Goal: Transaction & Acquisition: Purchase product/service

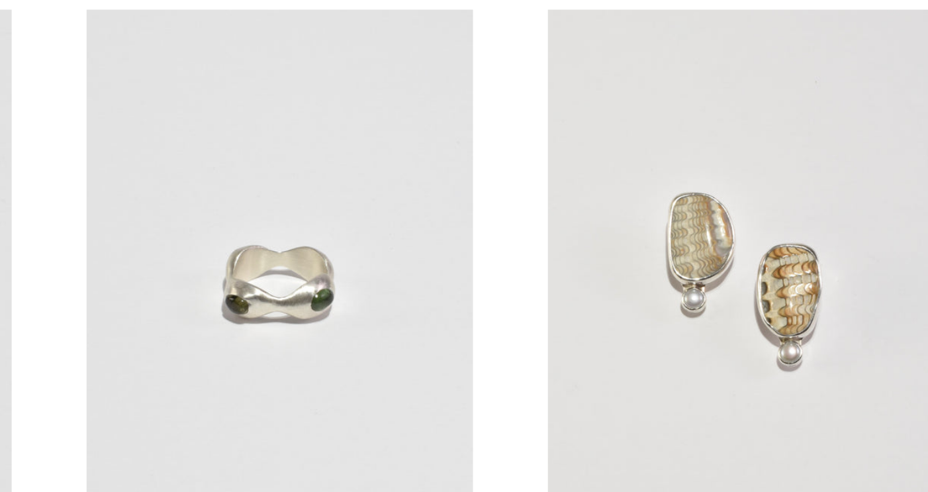
scroll to position [721, 0]
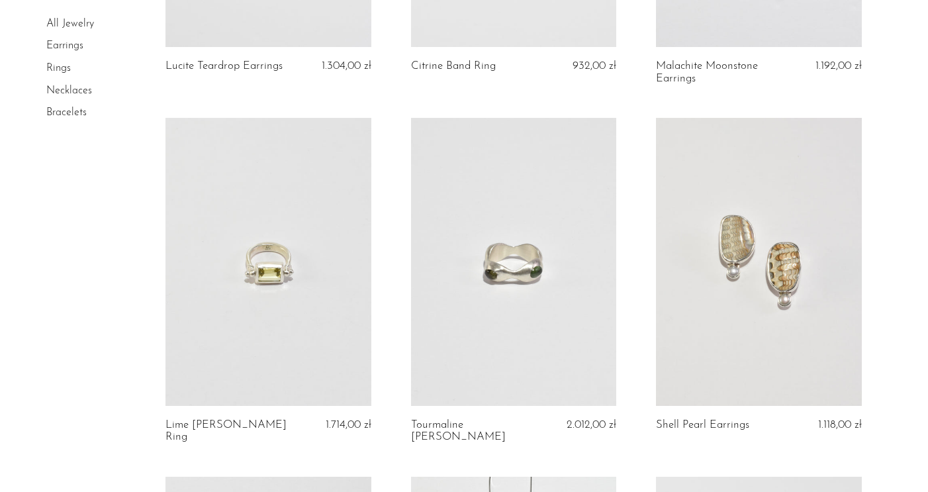
click at [766, 215] on link at bounding box center [759, 262] width 206 height 288
click at [709, 240] on link at bounding box center [759, 262] width 206 height 288
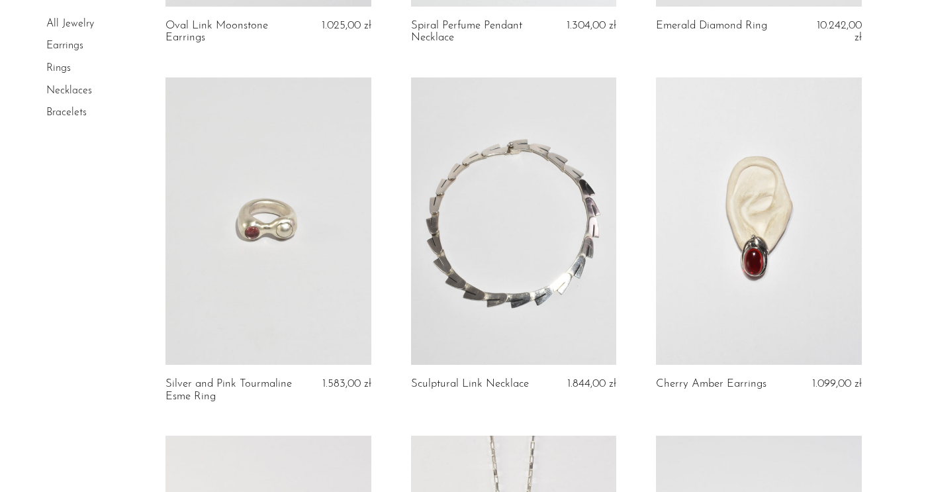
scroll to position [1482, 0]
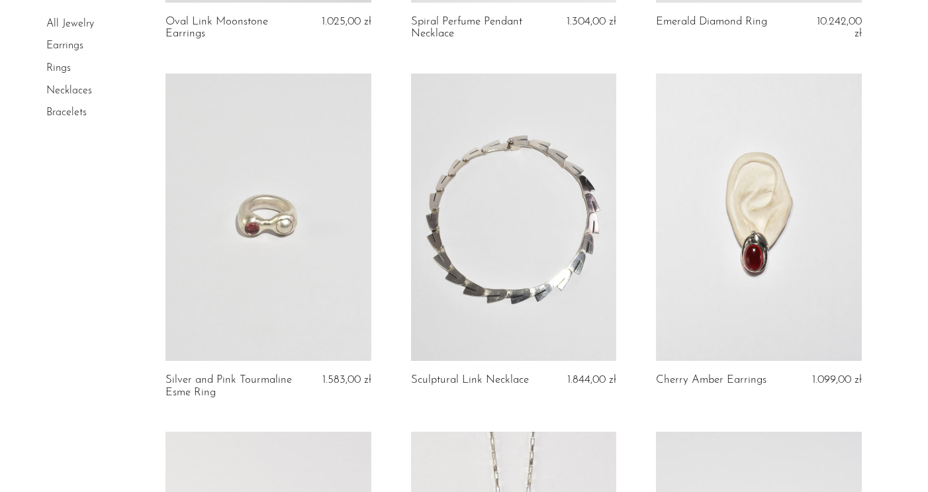
click at [519, 294] on link at bounding box center [514, 217] width 206 height 288
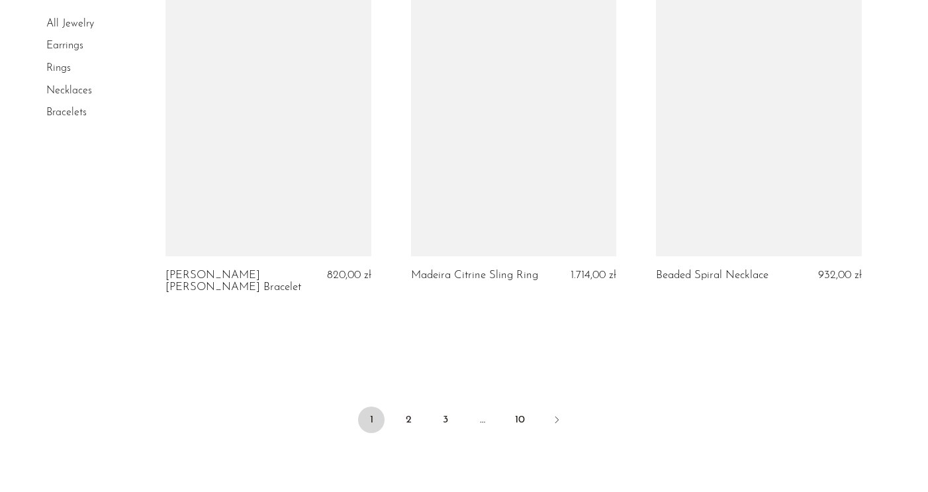
scroll to position [4184, 0]
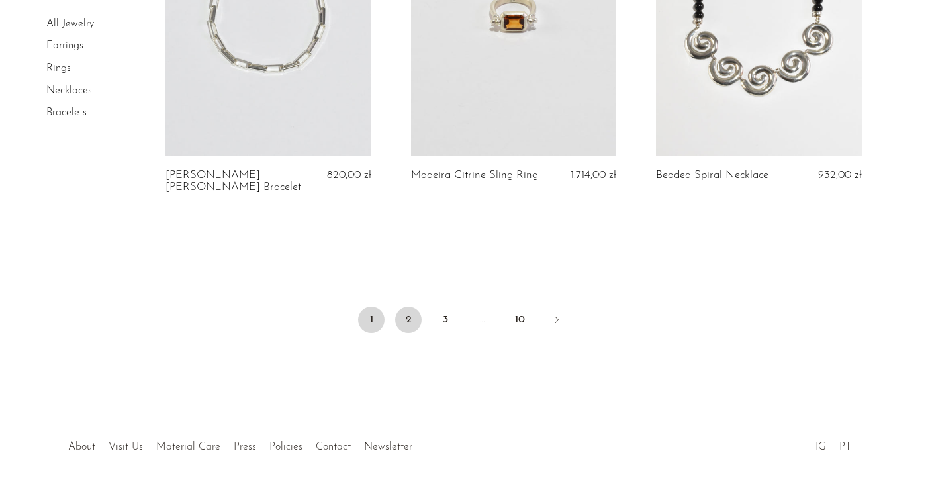
click at [408, 306] on link "2" at bounding box center [408, 319] width 26 height 26
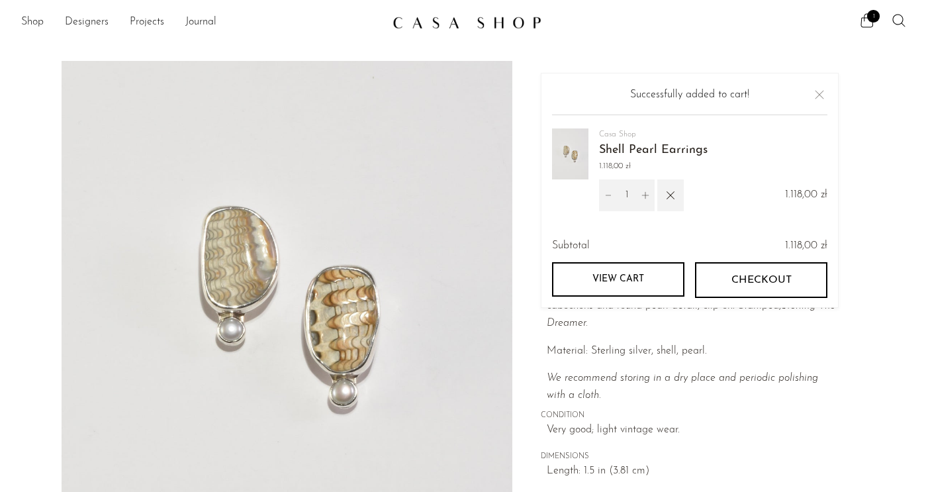
click at [816, 96] on button "Close" at bounding box center [819, 95] width 16 height 16
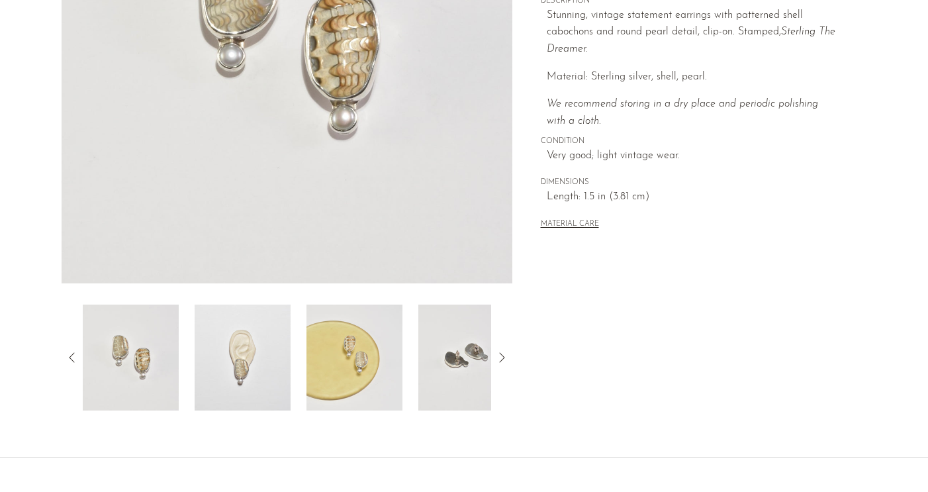
scroll to position [276, 0]
click at [243, 367] on img at bounding box center [243, 355] width 96 height 106
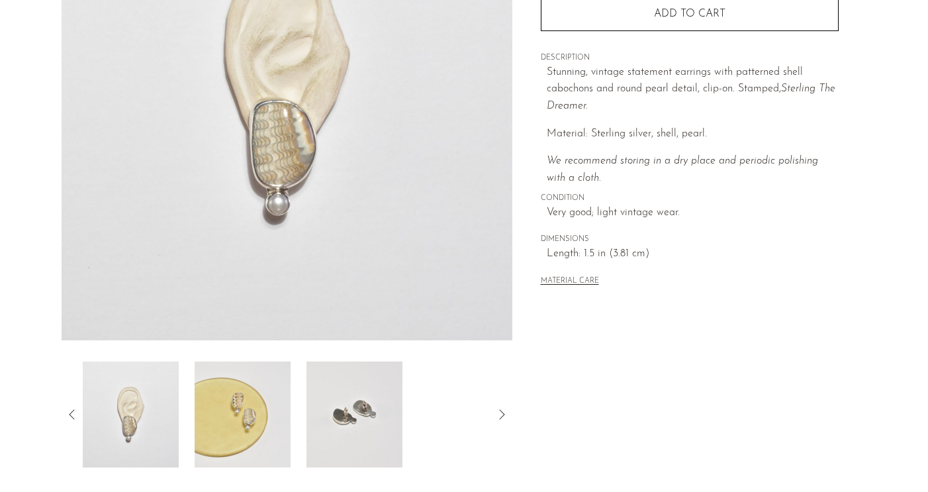
scroll to position [215, 0]
click at [351, 406] on img at bounding box center [354, 416] width 96 height 106
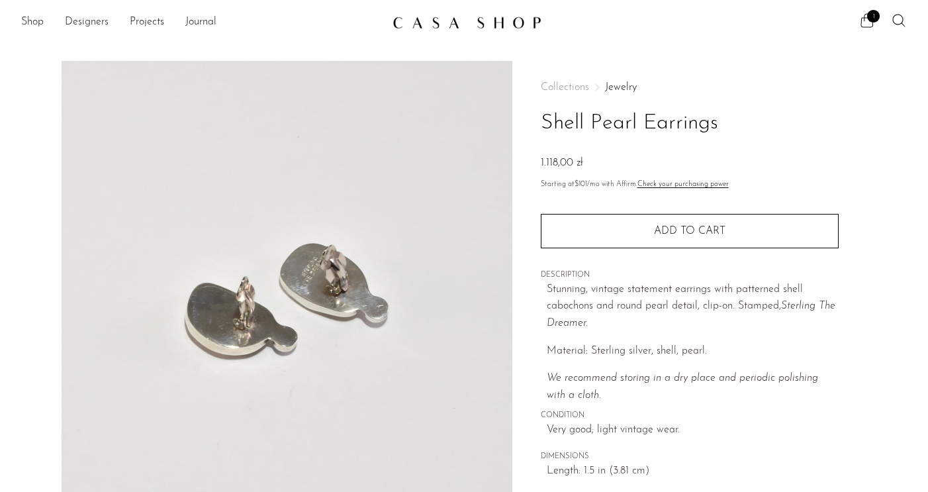
scroll to position [0, 0]
click at [871, 14] on span "1" at bounding box center [873, 16] width 13 height 13
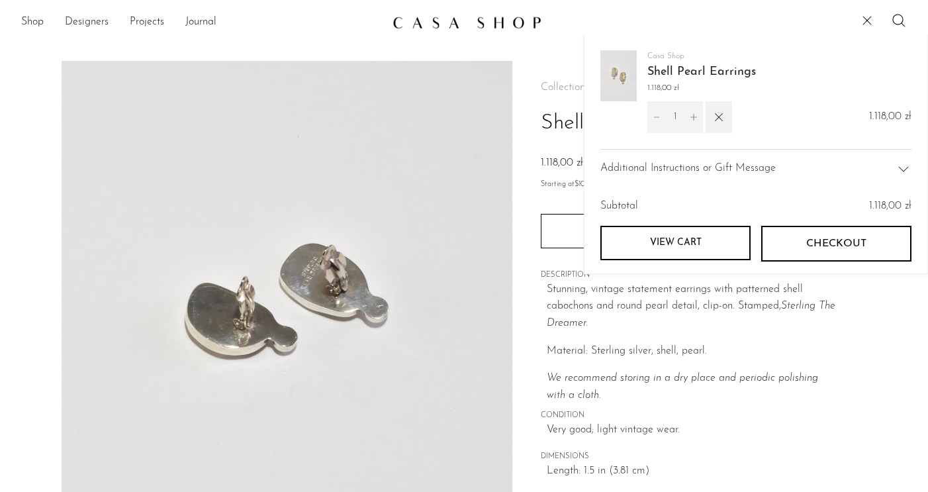
click at [652, 118] on icon "Decrement" at bounding box center [656, 116] width 9 height 9
type input "0"
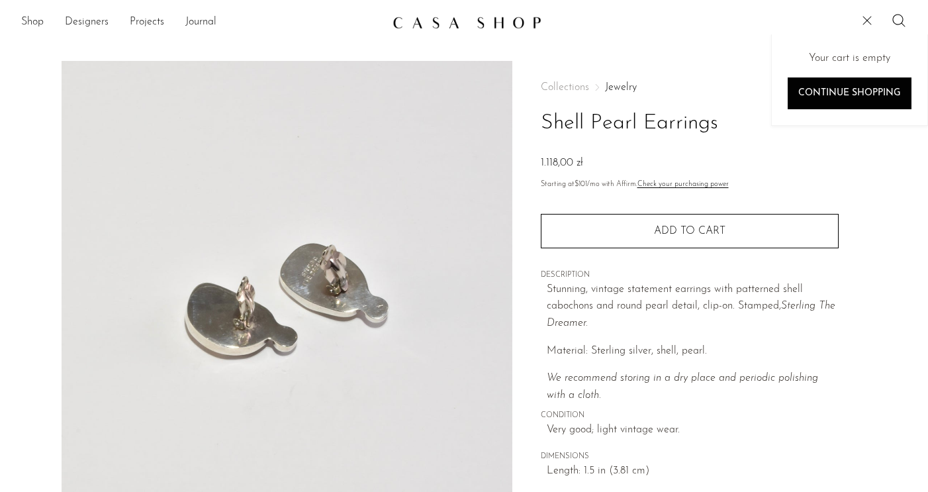
click at [864, 19] on icon at bounding box center [867, 21] width 16 height 16
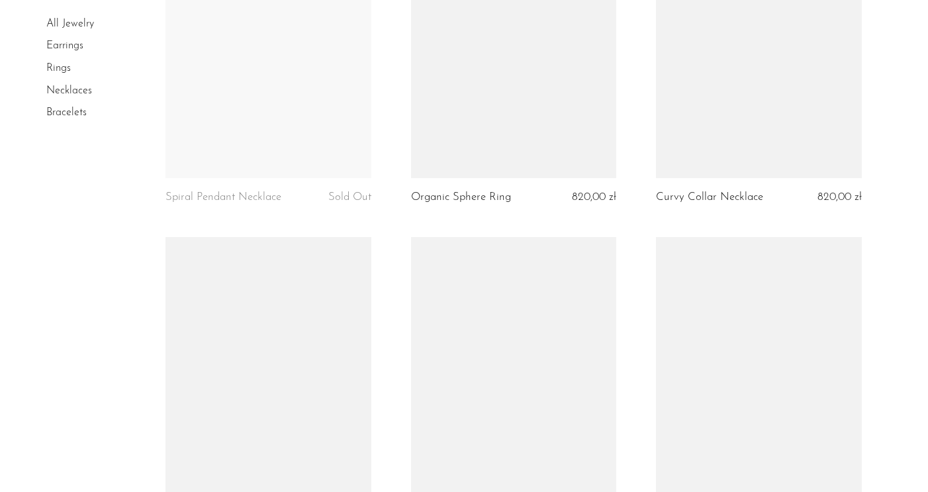
scroll to position [1596, 0]
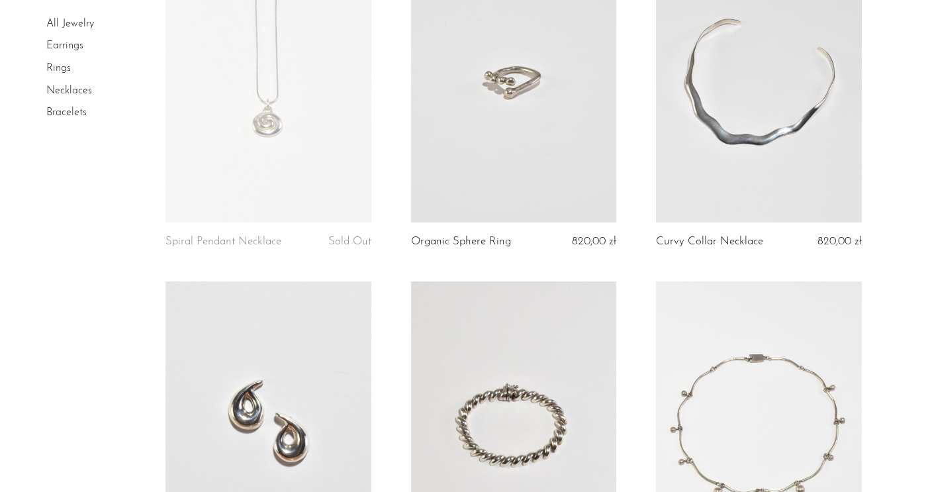
click at [740, 141] on link at bounding box center [759, 79] width 206 height 288
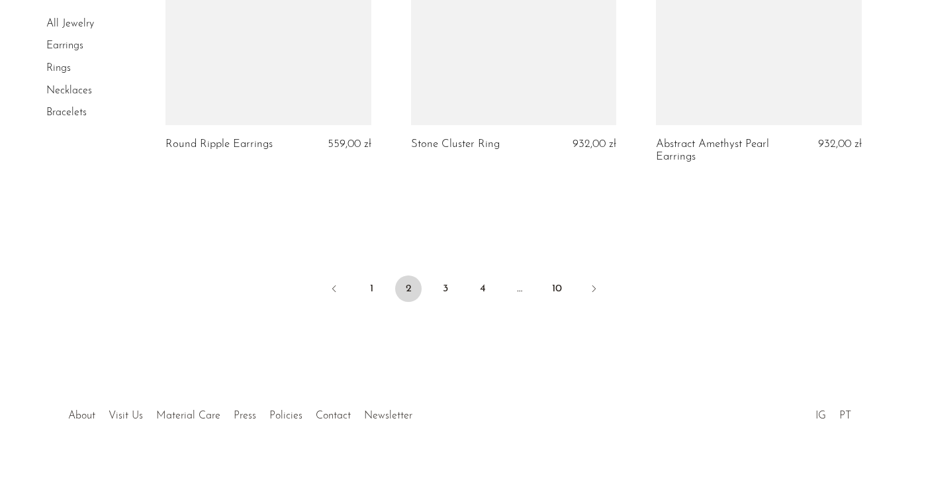
scroll to position [4174, 0]
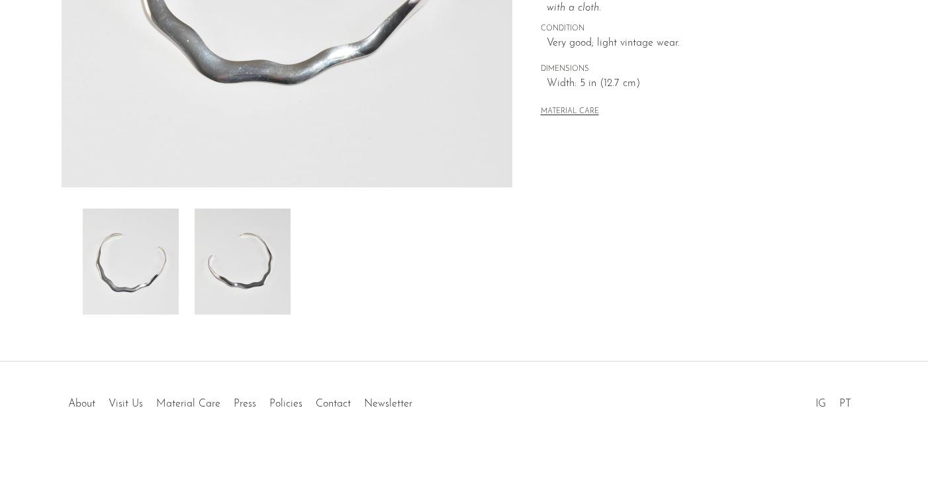
scroll to position [370, 0]
click at [280, 285] on img at bounding box center [243, 261] width 96 height 106
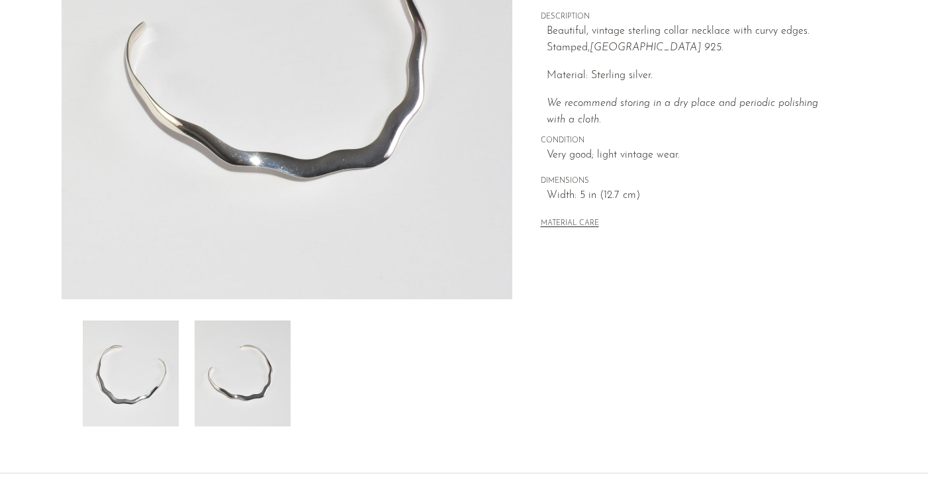
scroll to position [247, 0]
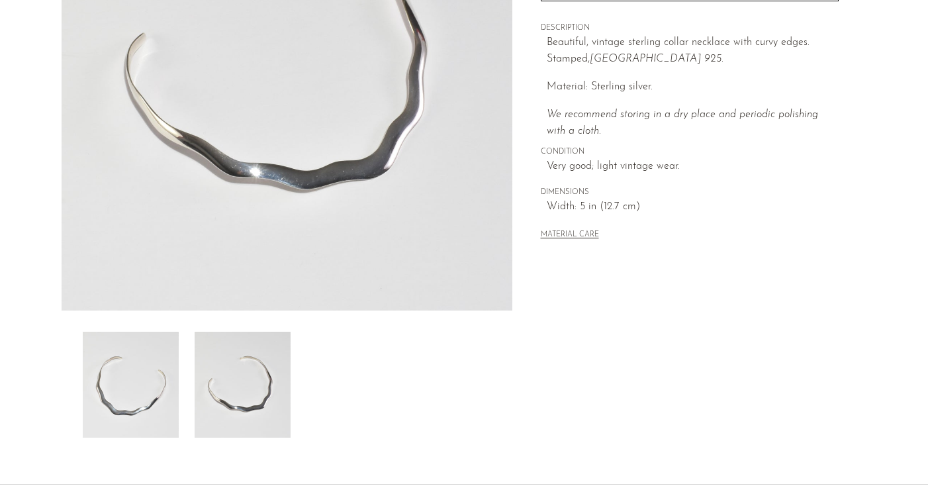
click at [155, 398] on img at bounding box center [131, 384] width 96 height 106
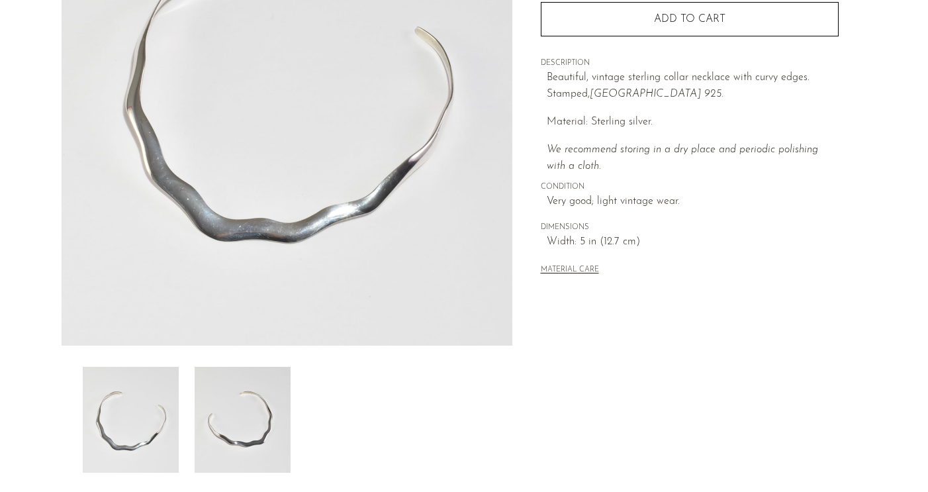
scroll to position [132, 0]
